Goal: Information Seeking & Learning: Find specific fact

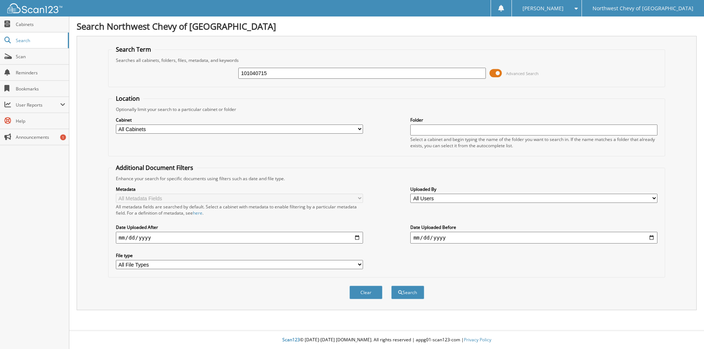
type input "101040715"
click at [391, 286] on button "Search" at bounding box center [407, 293] width 33 height 14
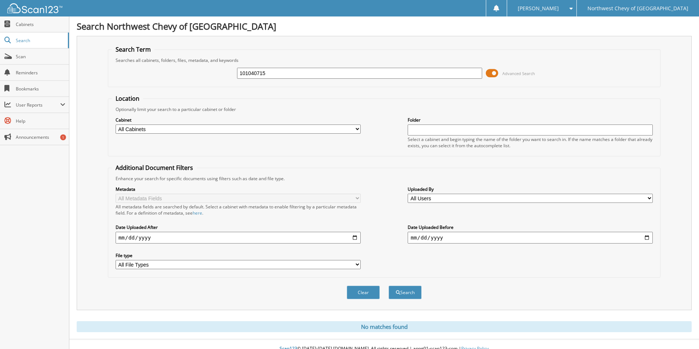
drag, startPoint x: 270, startPoint y: 77, endPoint x: 279, endPoint y: 74, distance: 9.9
click at [272, 77] on input "101040715" at bounding box center [359, 73] width 245 height 11
click at [388, 286] on button "Search" at bounding box center [404, 293] width 33 height 14
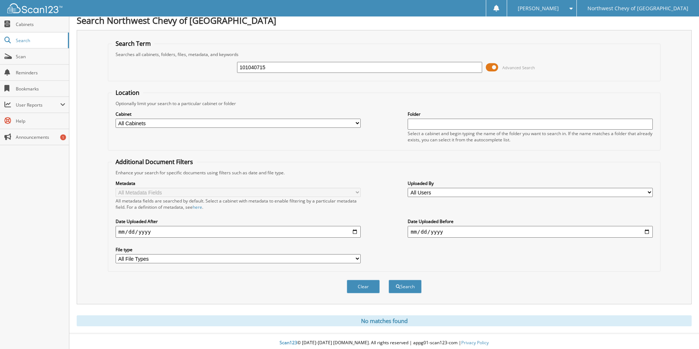
scroll to position [9, 0]
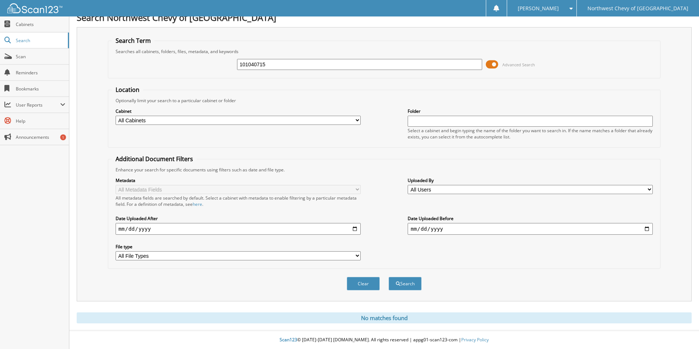
drag, startPoint x: 267, startPoint y: 63, endPoint x: 223, endPoint y: 79, distance: 46.5
click at [223, 79] on form "Search Term Searches all cabinets, folders, files, metadata, and keywords 10104…" at bounding box center [384, 168] width 552 height 262
type input "101040715"
click at [388, 277] on button "Search" at bounding box center [404, 284] width 33 height 14
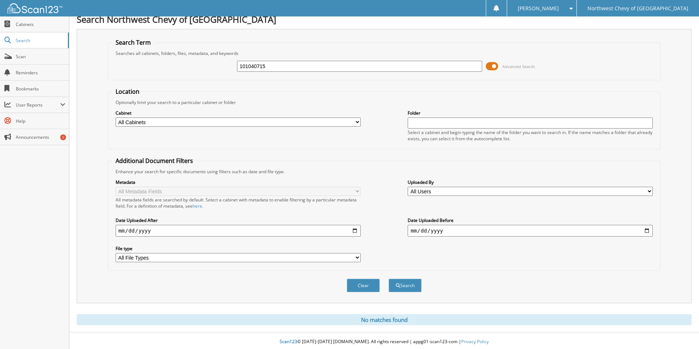
scroll to position [9, 0]
